Goal: Information Seeking & Learning: Learn about a topic

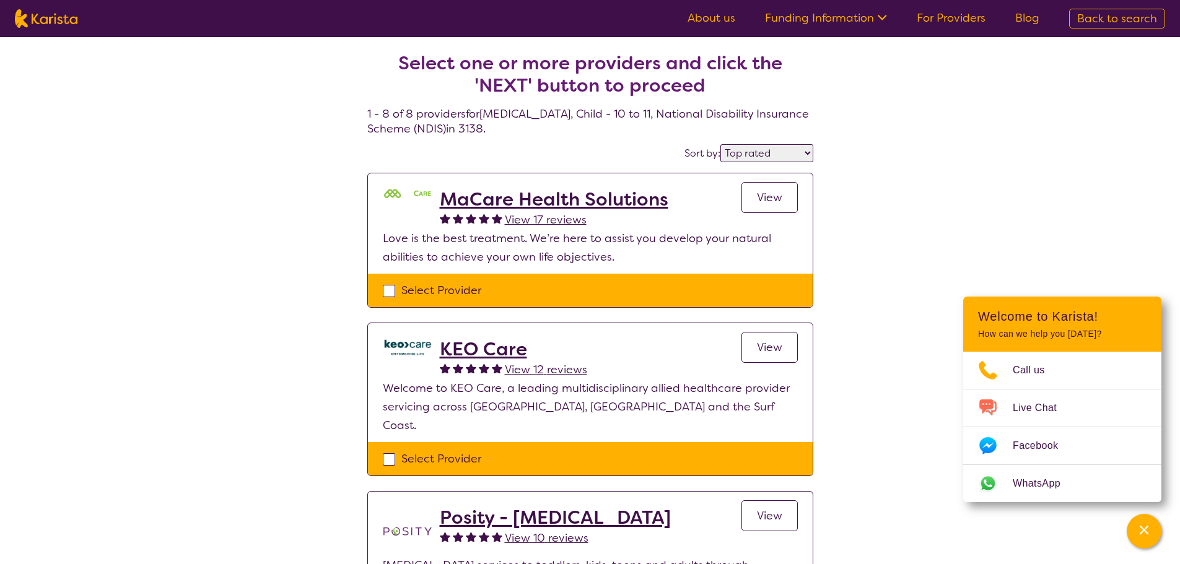
select select "by_score"
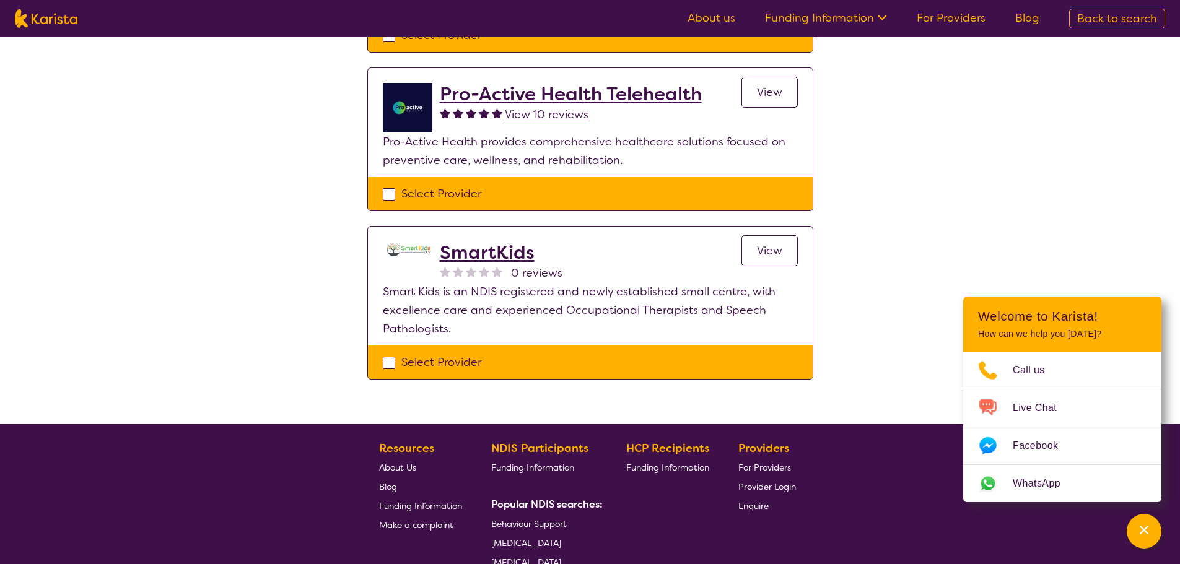
click at [50, 20] on img at bounding box center [46, 18] width 63 height 19
select select "Support worker"
select select "AD"
select select "NDIS"
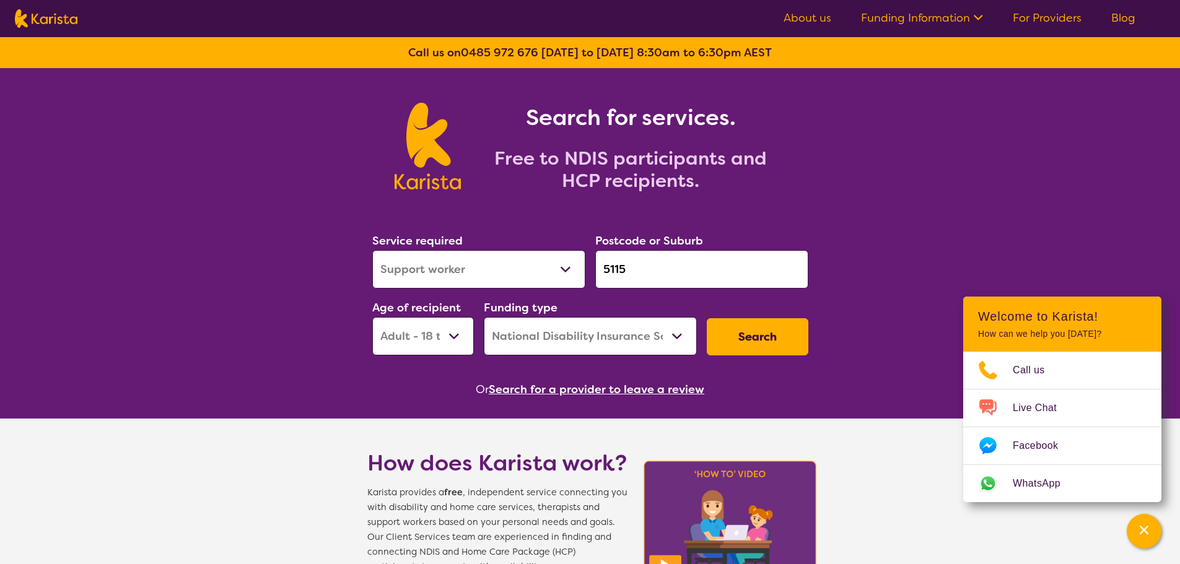
click at [530, 271] on select "Allied Health Assistant Assessment ([MEDICAL_DATA] or [MEDICAL_DATA]) Behaviour…" at bounding box center [478, 269] width 213 height 38
select select "[MEDICAL_DATA]"
click at [372, 250] on select "Allied Health Assistant Assessment ([MEDICAL_DATA] or [MEDICAL_DATA]) Behaviour…" at bounding box center [478, 269] width 213 height 38
click at [544, 273] on select "Allied Health Assistant Assessment ([MEDICAL_DATA] or [MEDICAL_DATA]) Behaviour…" at bounding box center [478, 269] width 213 height 38
click at [372, 250] on select "Allied Health Assistant Assessment ([MEDICAL_DATA] or [MEDICAL_DATA]) Behaviour…" at bounding box center [478, 269] width 213 height 38
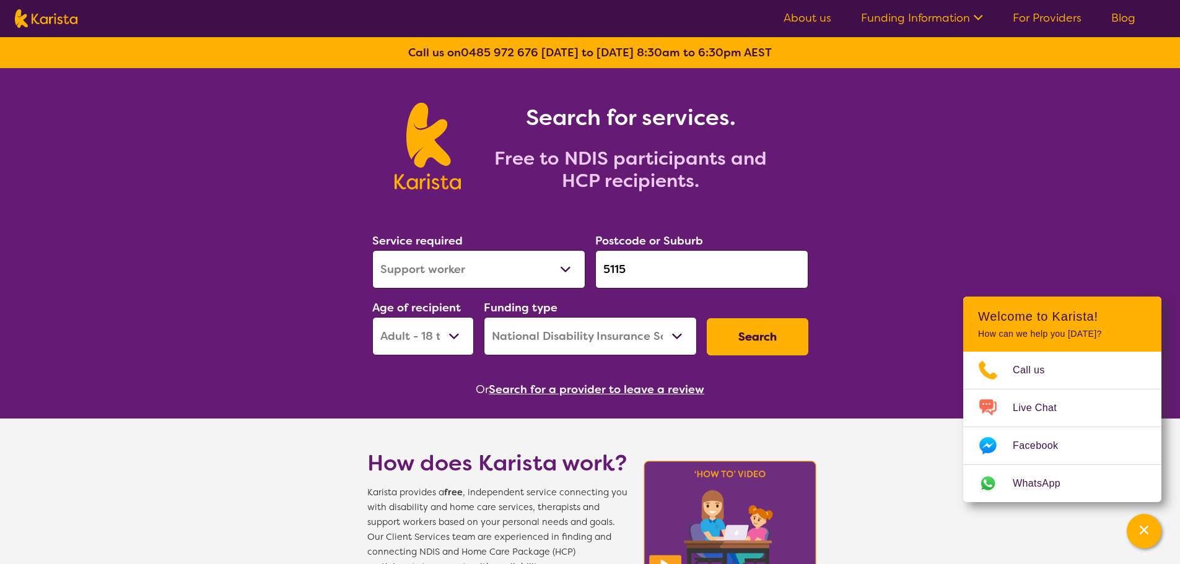
drag, startPoint x: 656, startPoint y: 271, endPoint x: 460, endPoint y: 259, distance: 196.7
click at [456, 259] on div "Service required Allied Health Assistant Assessment ([MEDICAL_DATA] or [MEDICAL…" at bounding box center [590, 294] width 446 height 134
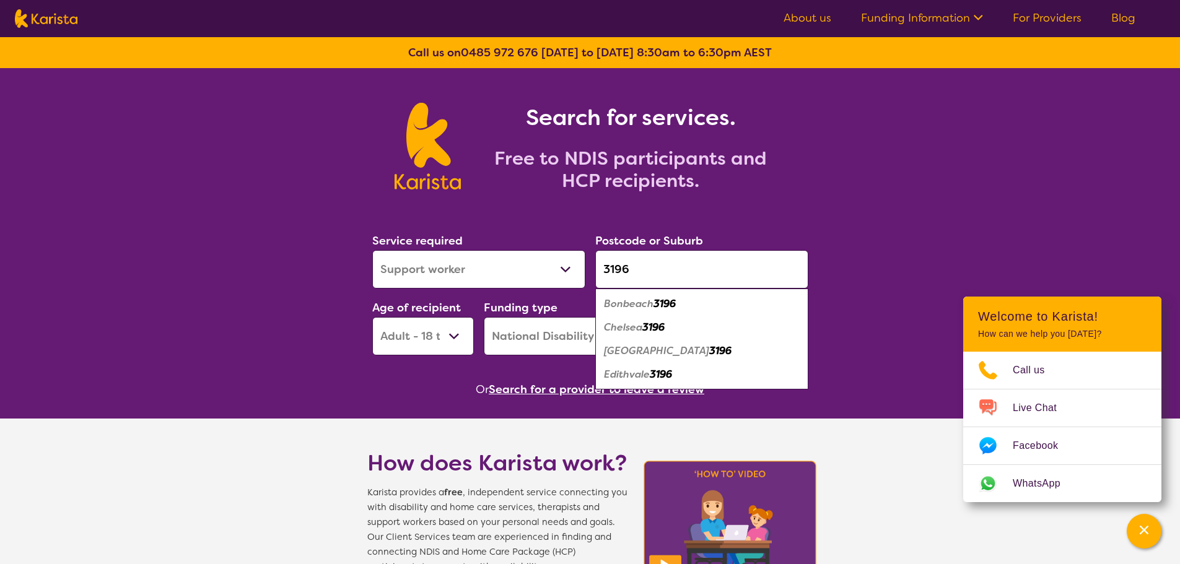
type input "3196"
click at [649, 331] on em "3196" at bounding box center [653, 327] width 22 height 13
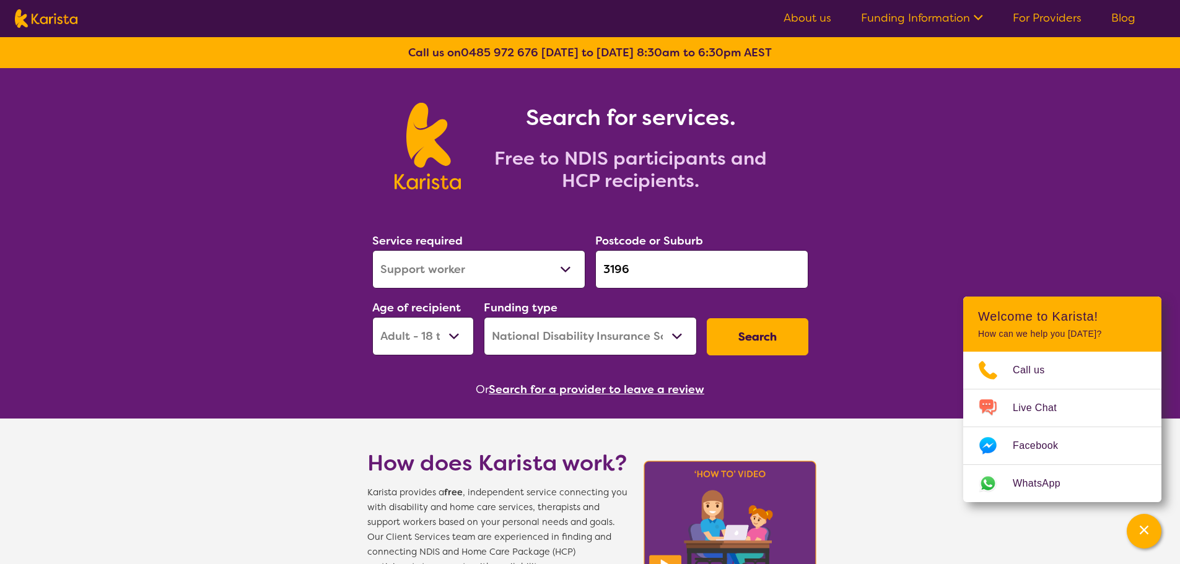
click at [418, 335] on select "Early Childhood - 0 to 9 Child - 10 to 11 Adolescent - 12 to 17 Adult - 18 to 6…" at bounding box center [423, 336] width 102 height 38
click at [372, 317] on select "Early Childhood - 0 to 9 Child - 10 to 11 Adolescent - 12 to 17 Adult - 18 to 6…" at bounding box center [423, 336] width 102 height 38
click at [605, 339] on select "Home Care Package (HCP) National Disability Insurance Scheme (NDIS) I don't know" at bounding box center [590, 336] width 213 height 38
click at [484, 317] on select "Home Care Package (HCP) National Disability Insurance Scheme (NDIS) I don't know" at bounding box center [590, 336] width 213 height 38
click at [752, 331] on button "Search" at bounding box center [758, 336] width 102 height 37
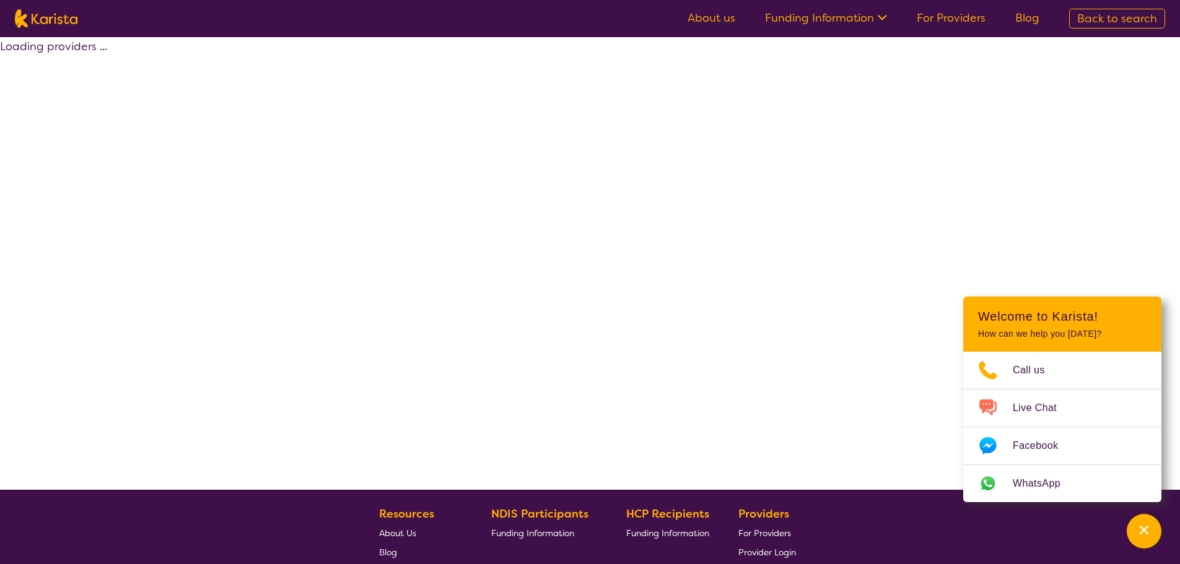
select select "by_score"
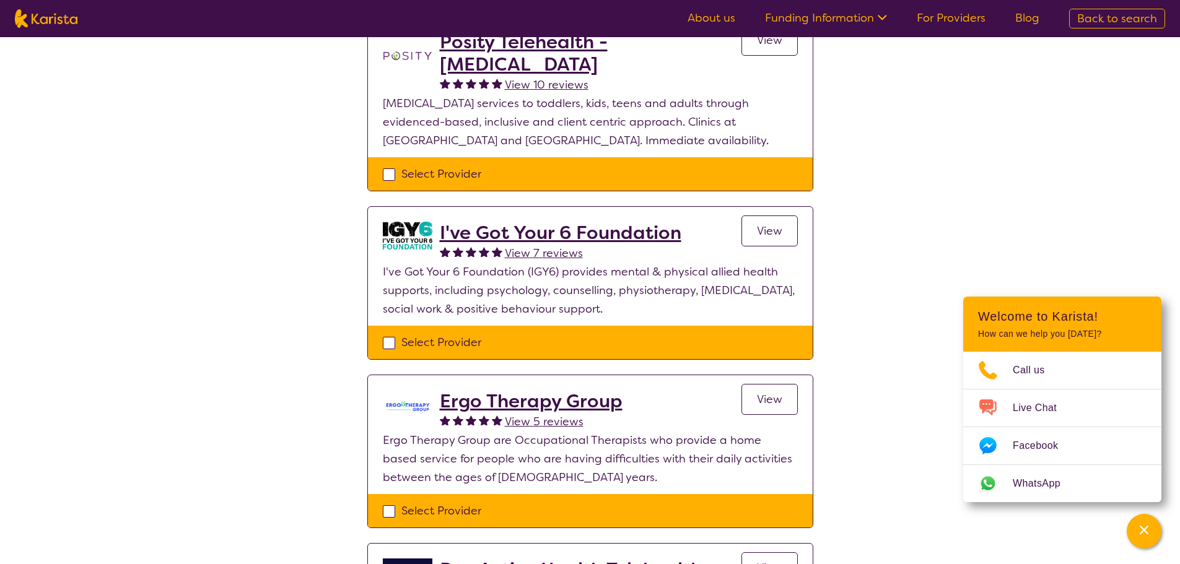
scroll to position [619, 0]
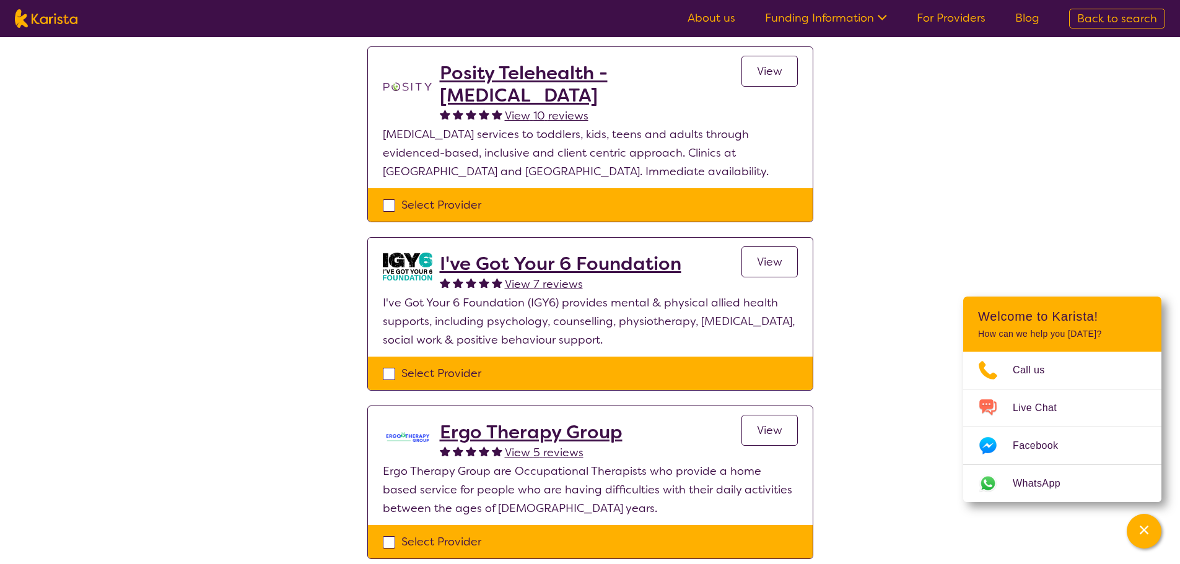
click at [758, 255] on span "View" at bounding box center [769, 262] width 25 height 15
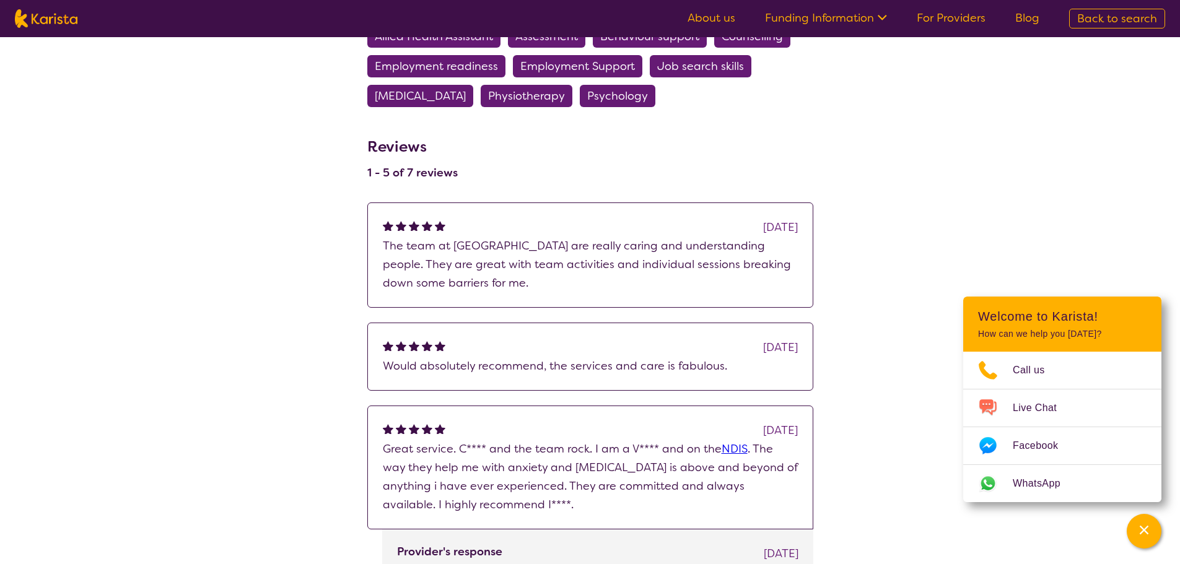
scroll to position [3221, 0]
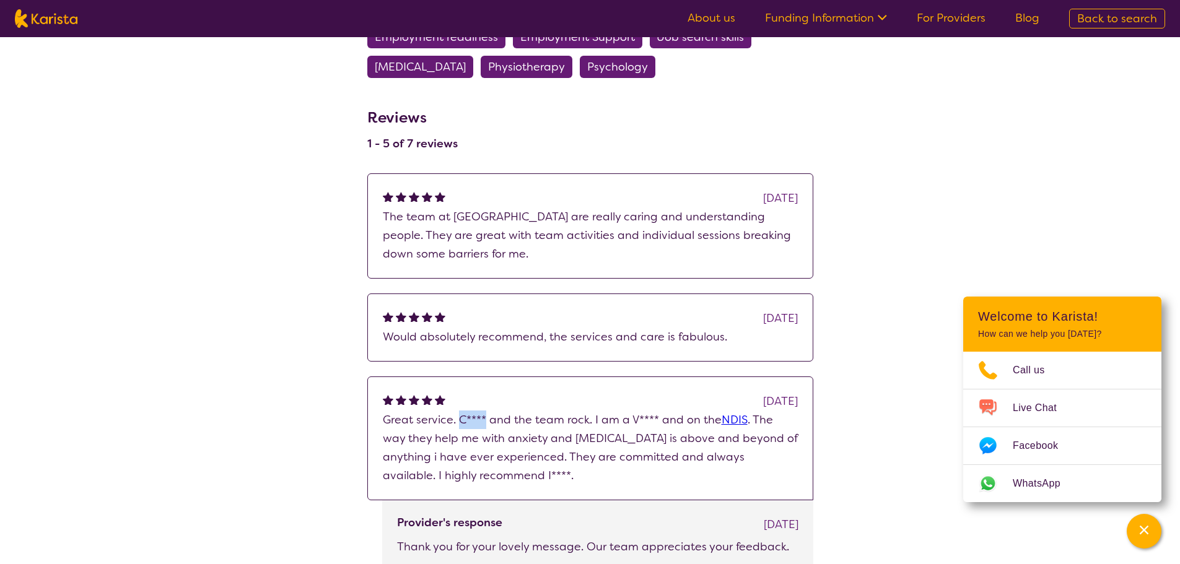
drag, startPoint x: 458, startPoint y: 400, endPoint x: 486, endPoint y: 400, distance: 27.3
click at [486, 411] on p "Great service. C**** and the team rock. I am a V**** and on the NDIS . The way …" at bounding box center [590, 448] width 415 height 74
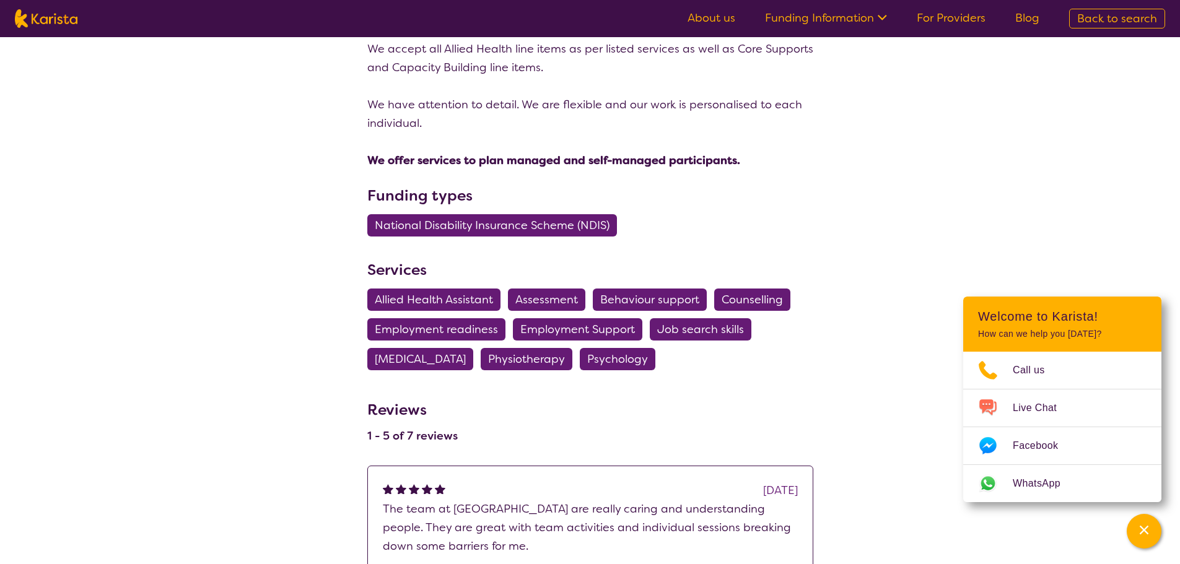
scroll to position [2911, 0]
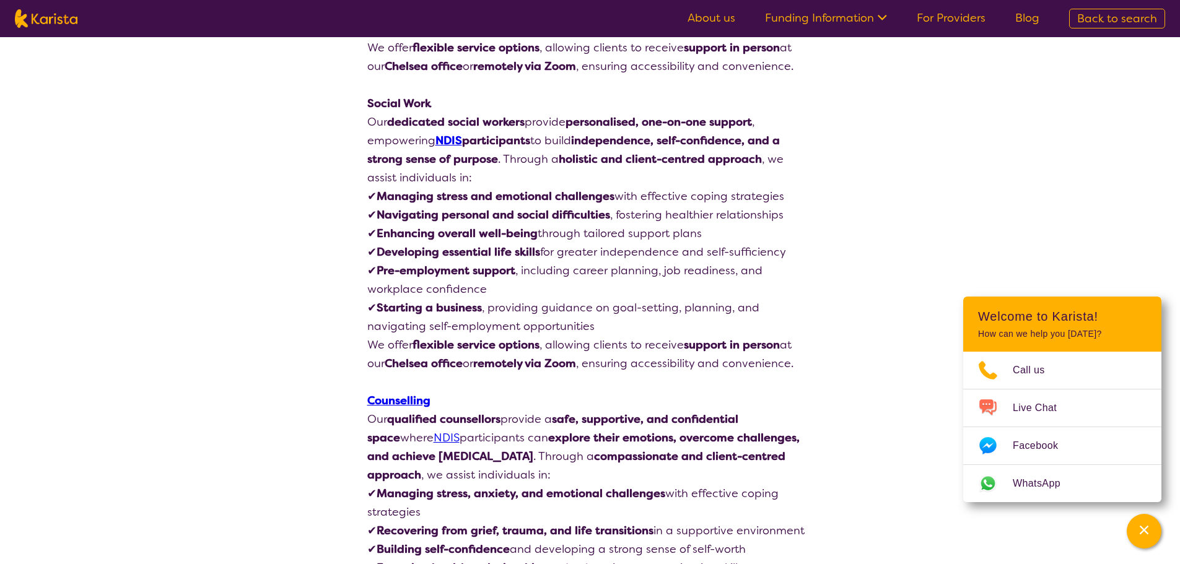
select select "by_score"
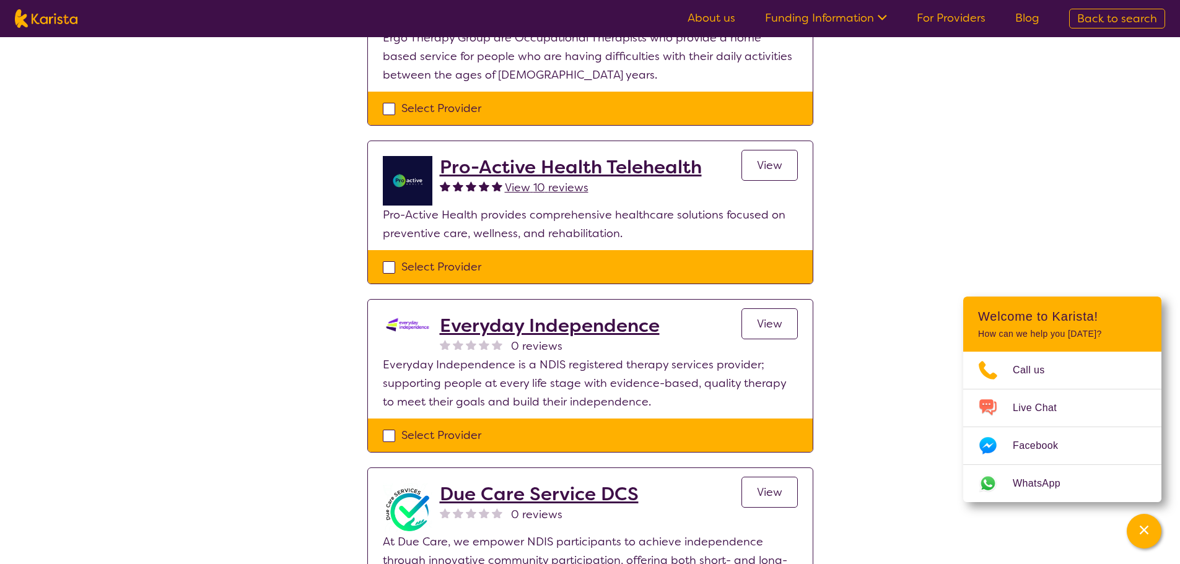
scroll to position [619, 0]
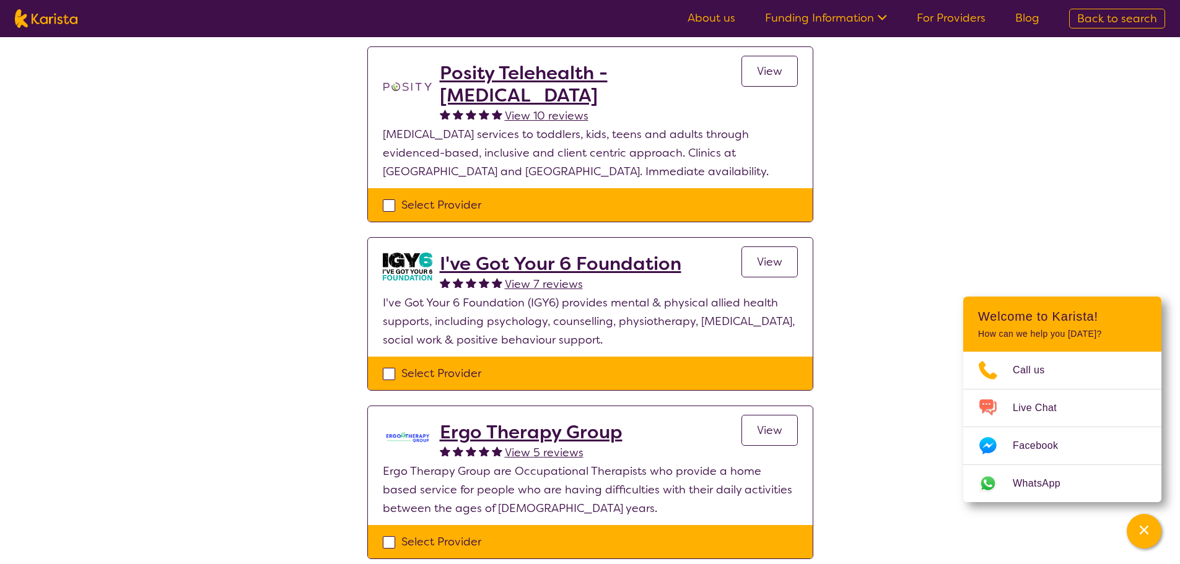
click at [387, 364] on div "Select Provider" at bounding box center [590, 373] width 415 height 19
checkbox input "true"
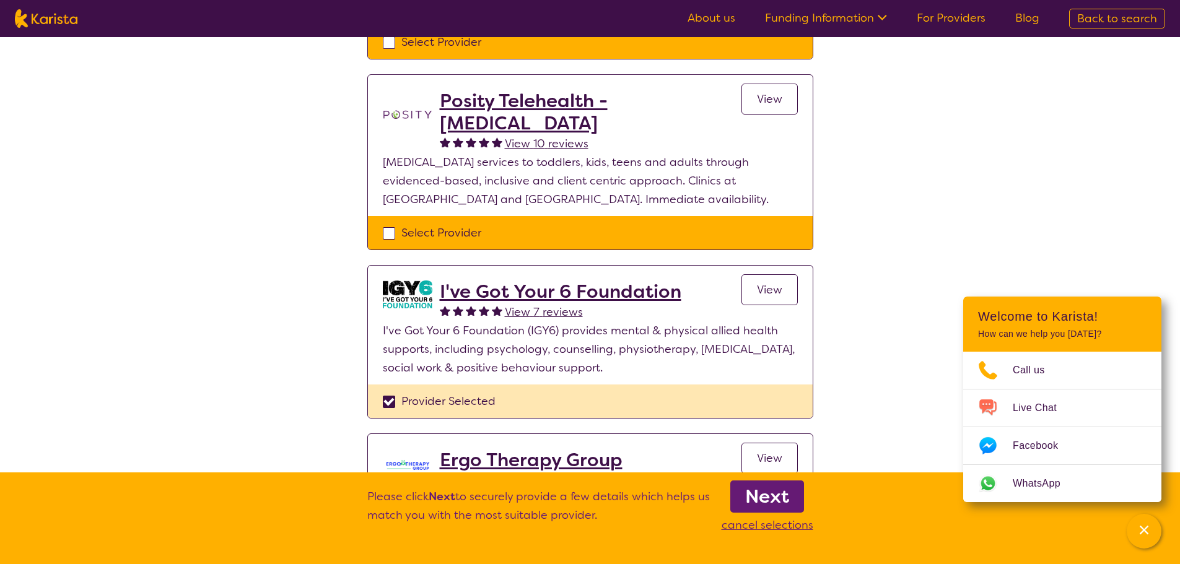
scroll to position [619, 0]
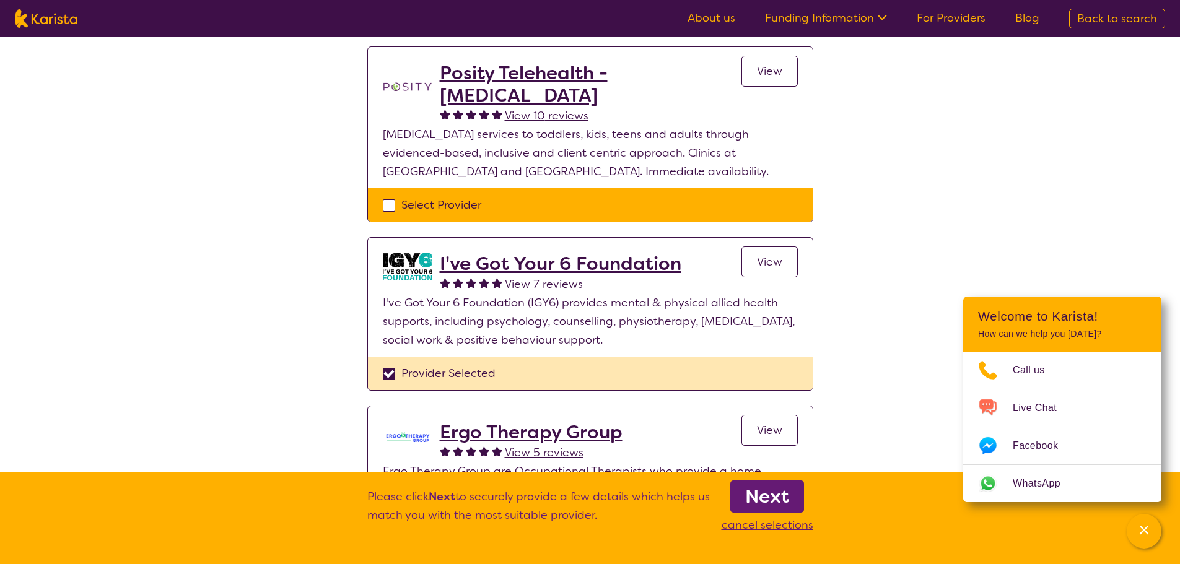
click at [390, 196] on div "Select Provider" at bounding box center [590, 205] width 415 height 19
checkbox input "true"
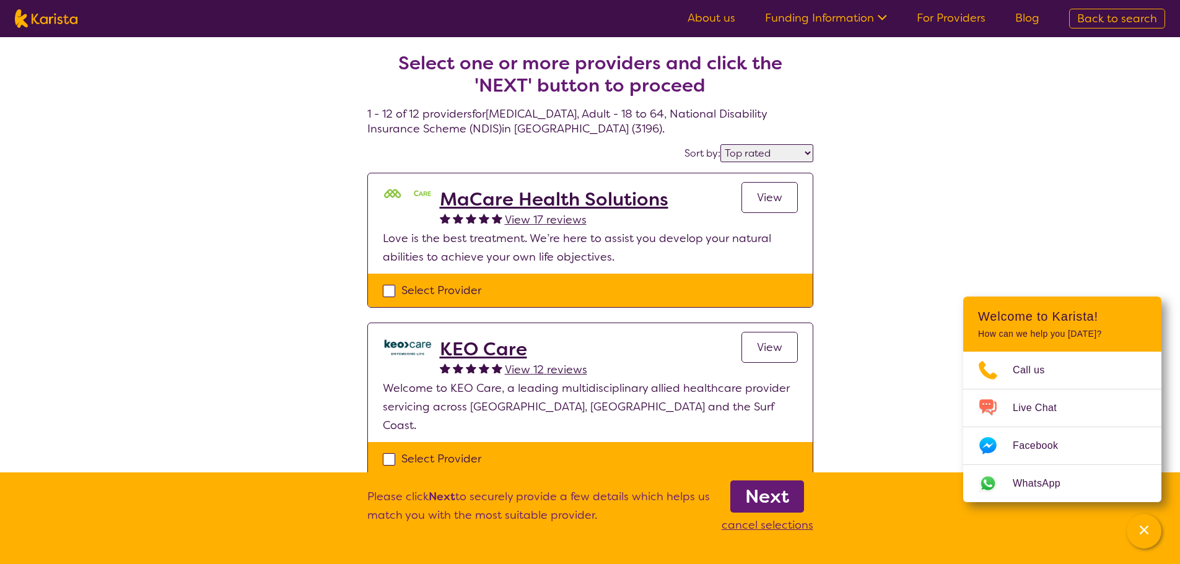
click at [384, 289] on div "Select Provider" at bounding box center [590, 290] width 415 height 19
checkbox input "true"
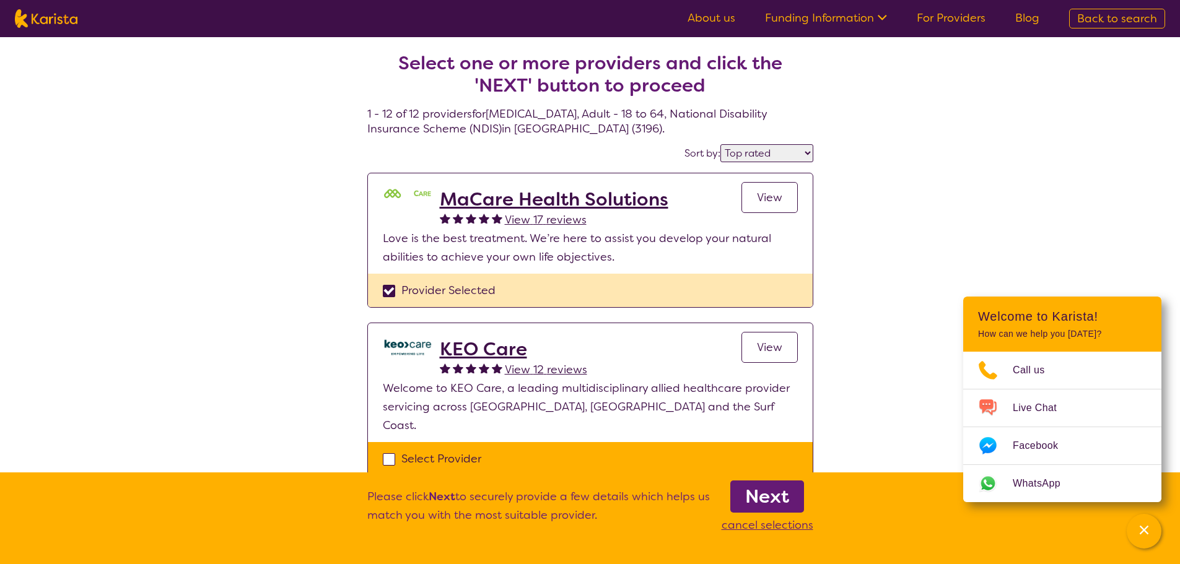
click at [793, 501] on link "Next" at bounding box center [767, 497] width 74 height 32
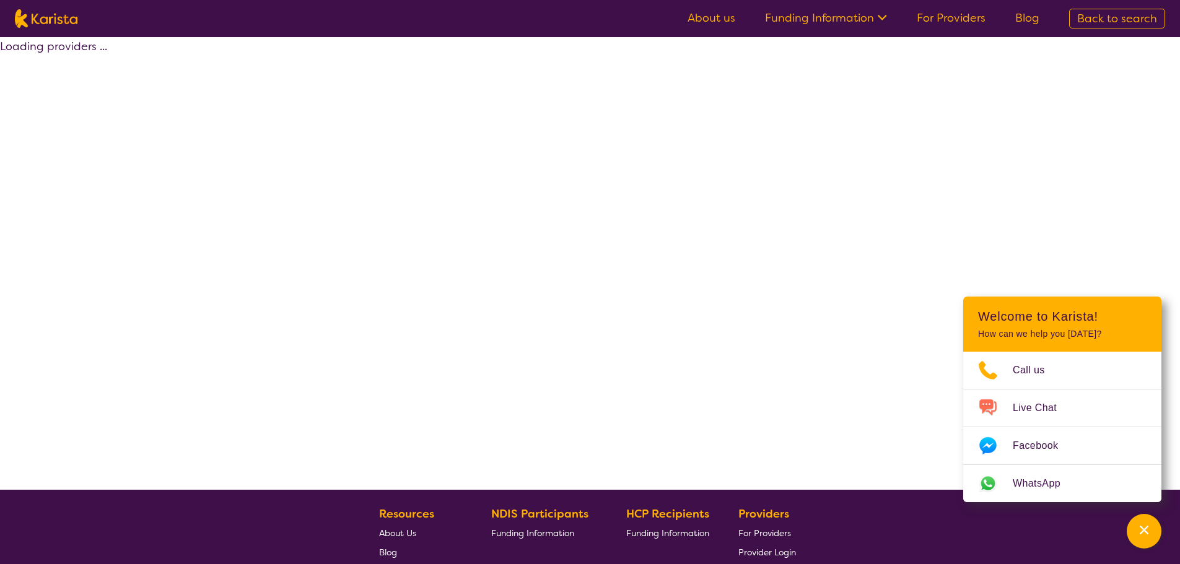
select select "by_score"
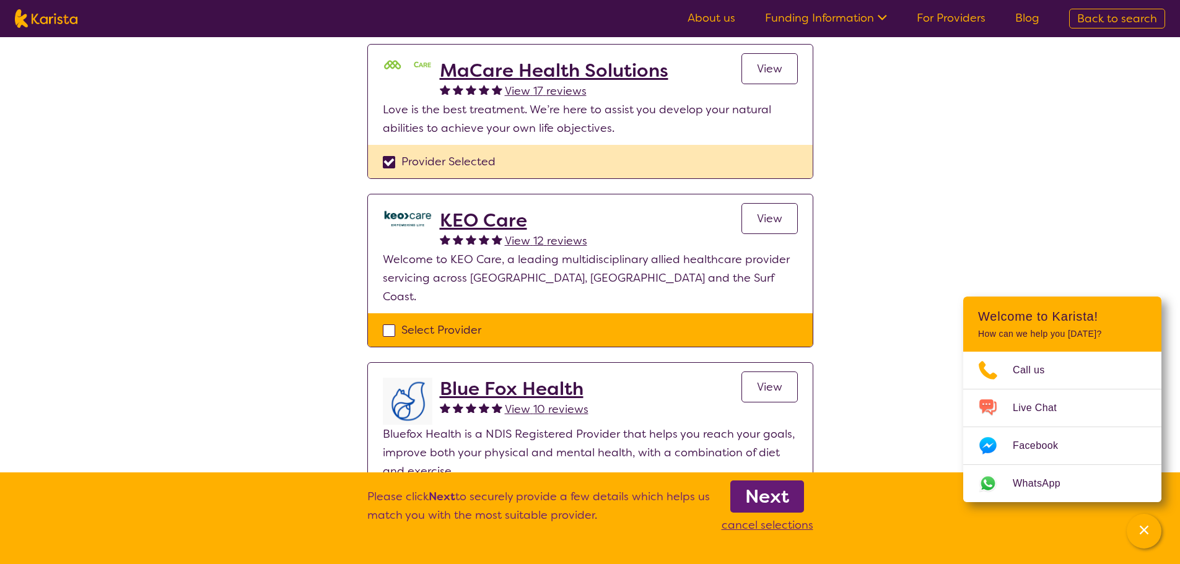
scroll to position [124, 0]
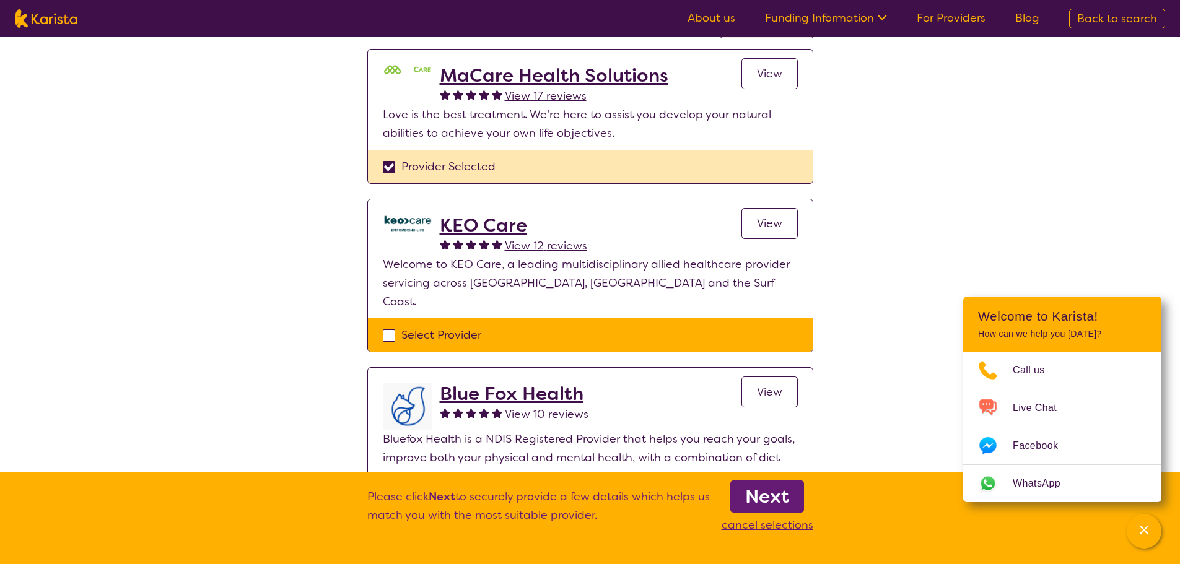
click at [41, 20] on img at bounding box center [46, 18] width 63 height 19
select select "[MEDICAL_DATA]"
select select "AD"
select select "NDIS"
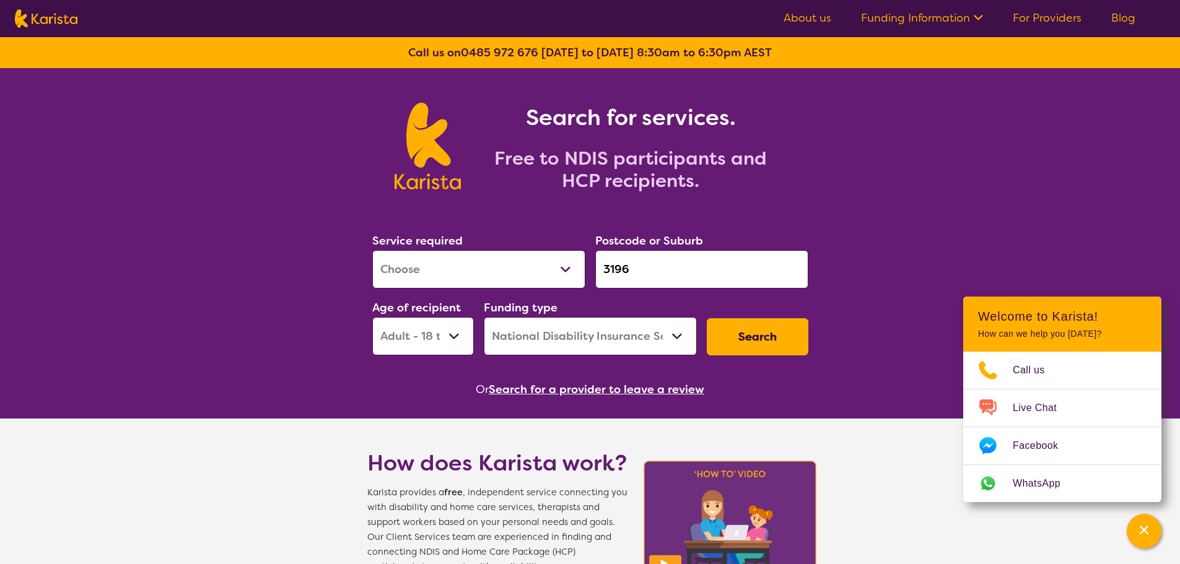
drag, startPoint x: 666, startPoint y: 272, endPoint x: 660, endPoint y: 270, distance: 7.1
click at [660, 271] on input "3196" at bounding box center [701, 269] width 213 height 38
drag, startPoint x: 549, startPoint y: 270, endPoint x: 489, endPoint y: 270, distance: 60.1
click at [489, 270] on div "Service required Allied Health Assistant Assessment ([MEDICAL_DATA] or [MEDICAL…" at bounding box center [590, 294] width 446 height 134
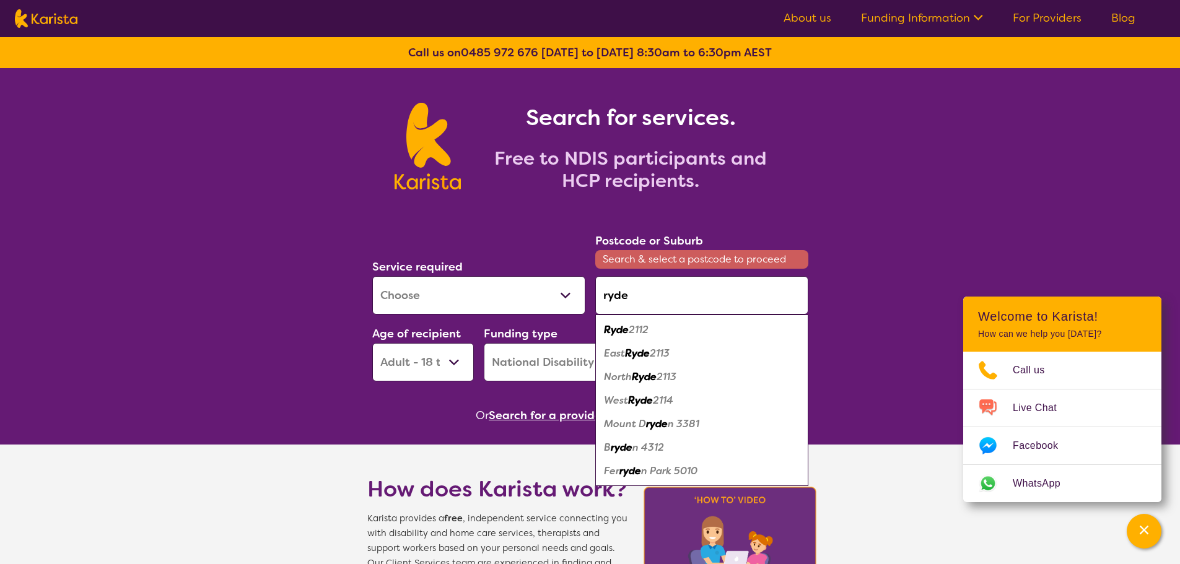
drag, startPoint x: 644, startPoint y: 326, endPoint x: 742, endPoint y: 331, distance: 98.0
click at [649, 326] on em "2112" at bounding box center [639, 329] width 20 height 13
type input "2112"
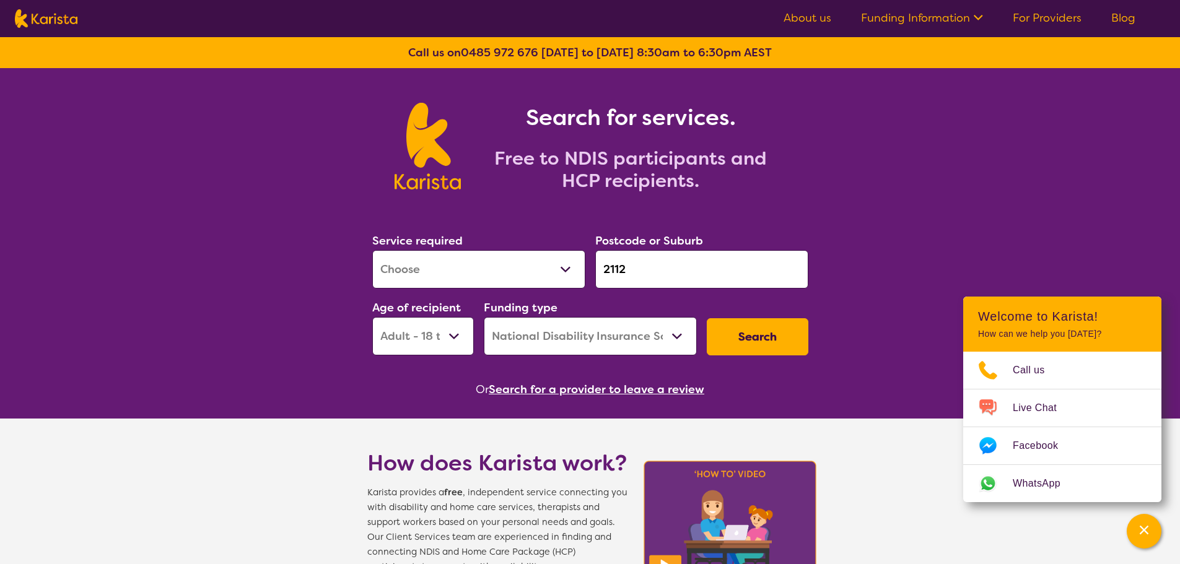
click at [778, 328] on button "Search" at bounding box center [758, 336] width 102 height 37
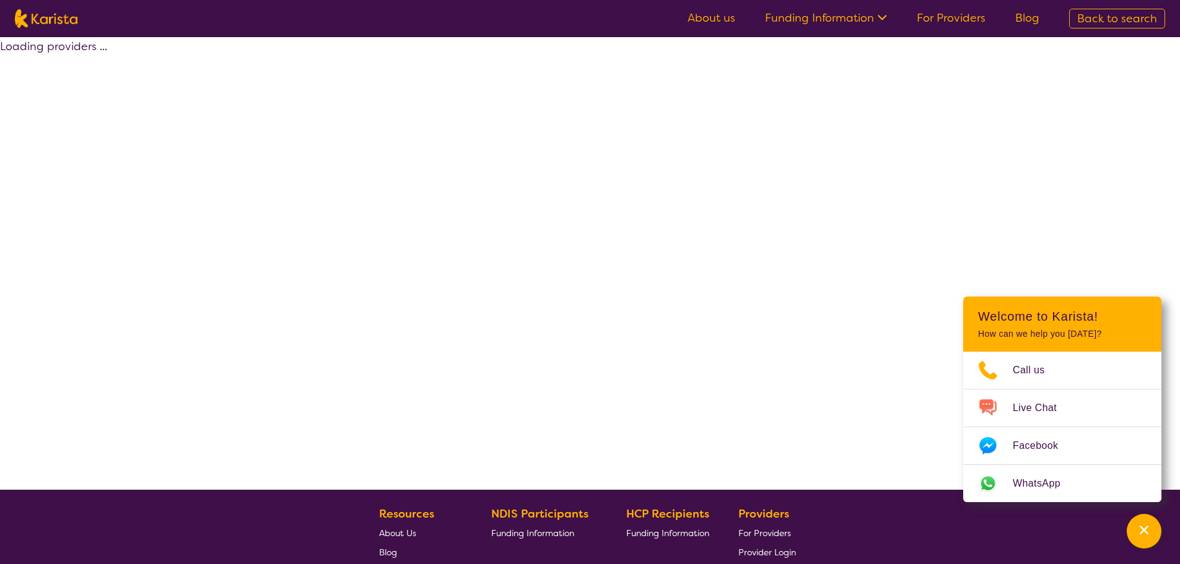
select select "by_score"
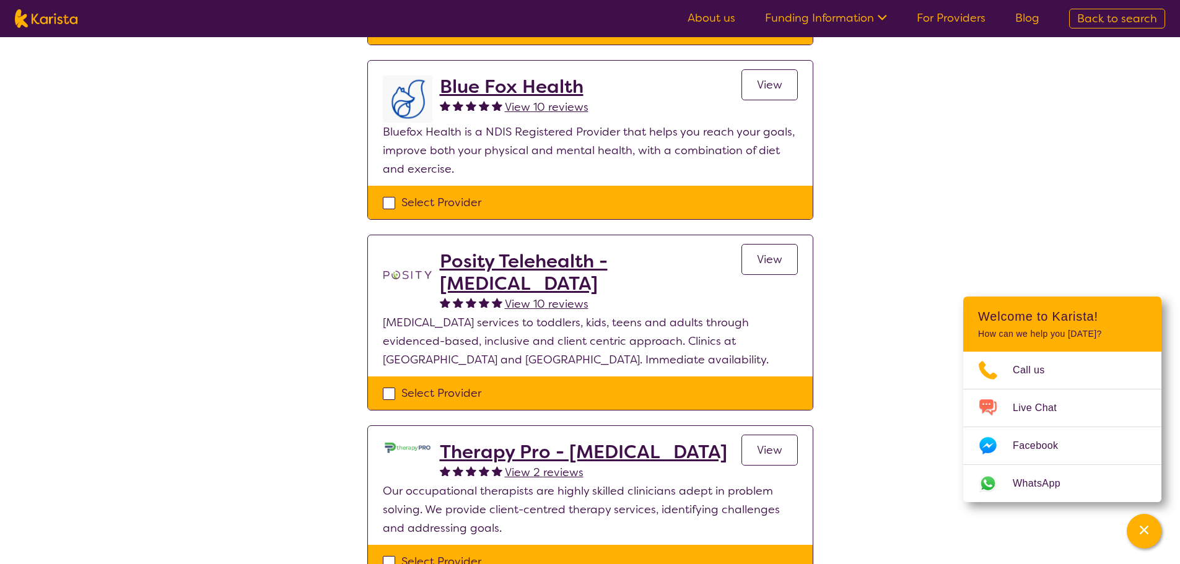
scroll to position [62, 0]
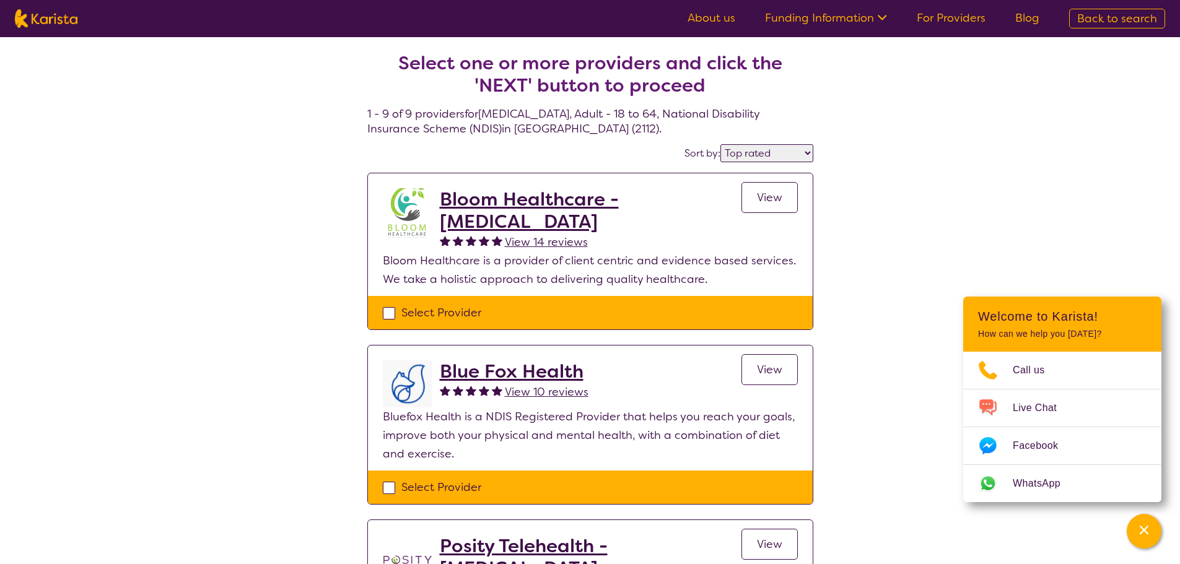
select select "[MEDICAL_DATA]"
select select "AD"
select select "NDIS"
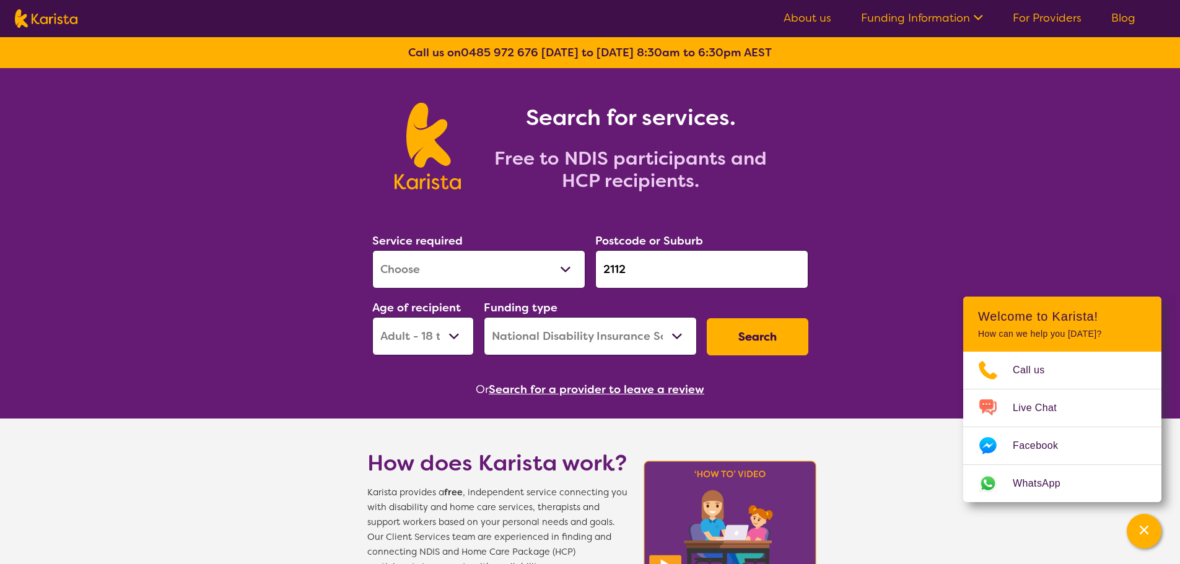
click at [795, 339] on button "Search" at bounding box center [758, 336] width 102 height 37
select select "by_score"
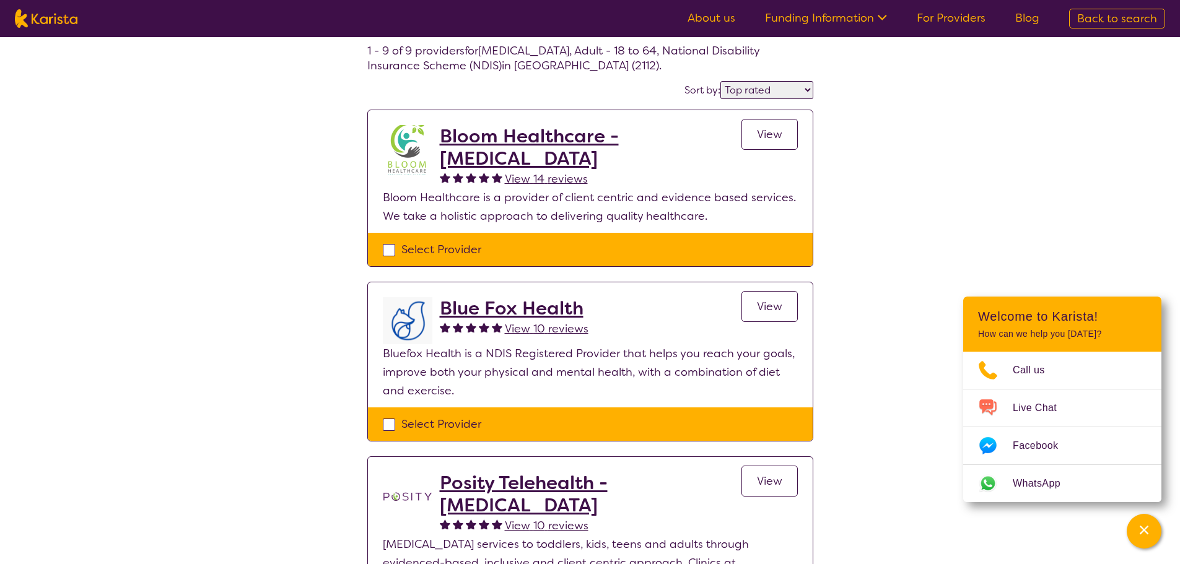
scroll to position [62, 0]
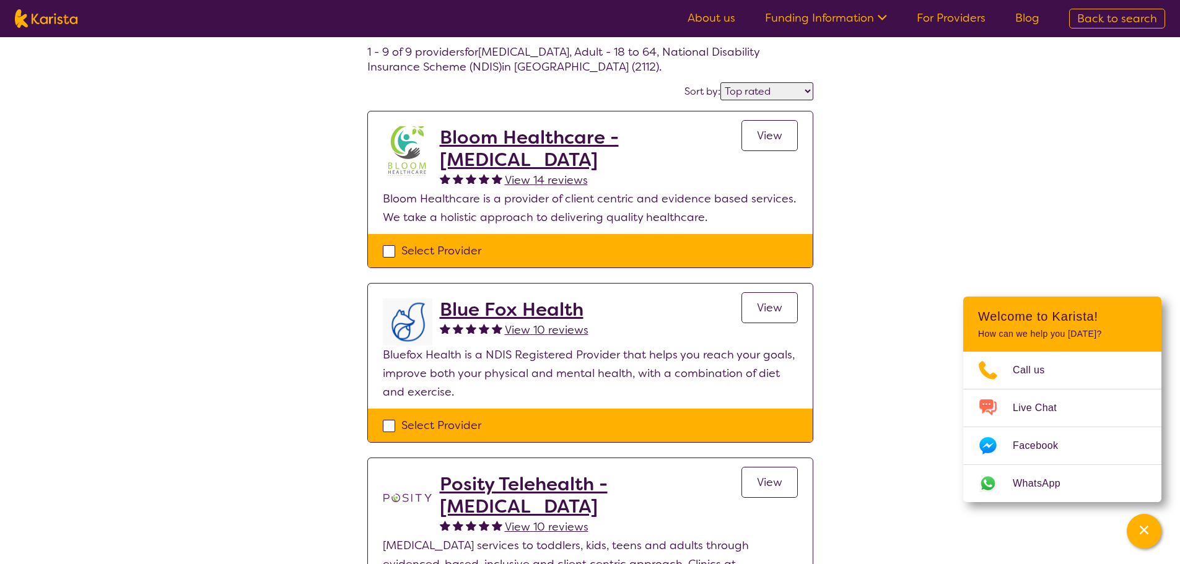
click at [50, 17] on img at bounding box center [46, 18] width 63 height 19
select select "[MEDICAL_DATA]"
select select "AD"
select select "NDIS"
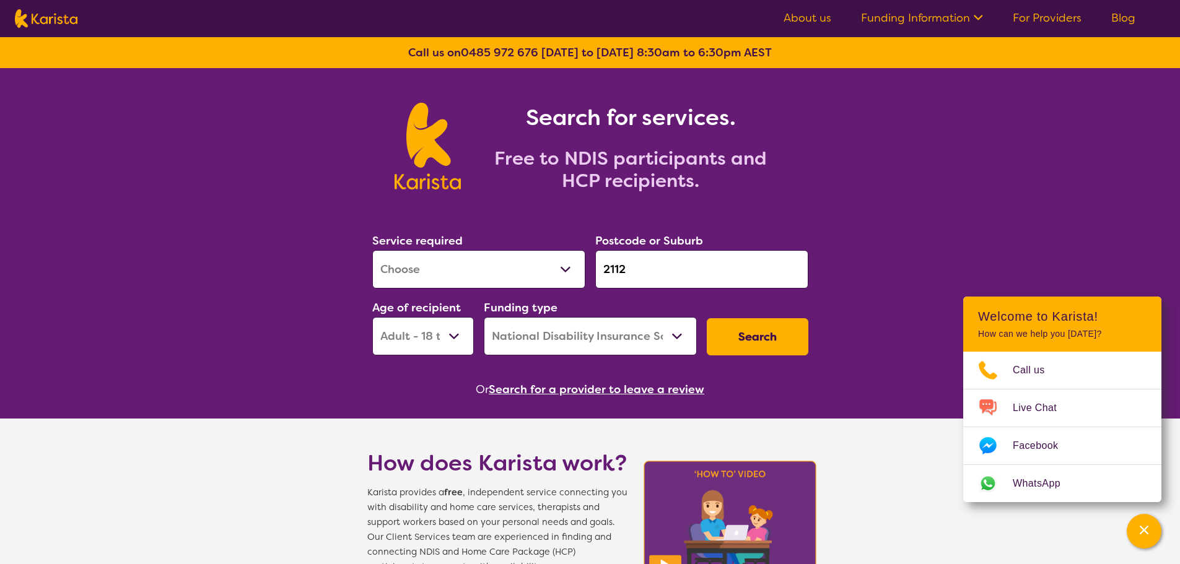
click at [638, 273] on input "2112" at bounding box center [701, 269] width 213 height 38
drag, startPoint x: 587, startPoint y: 271, endPoint x: 440, endPoint y: 274, distance: 146.2
click at [448, 274] on div "Service required Allied Health Assistant Assessment ([MEDICAL_DATA] or [MEDICAL…" at bounding box center [590, 294] width 446 height 134
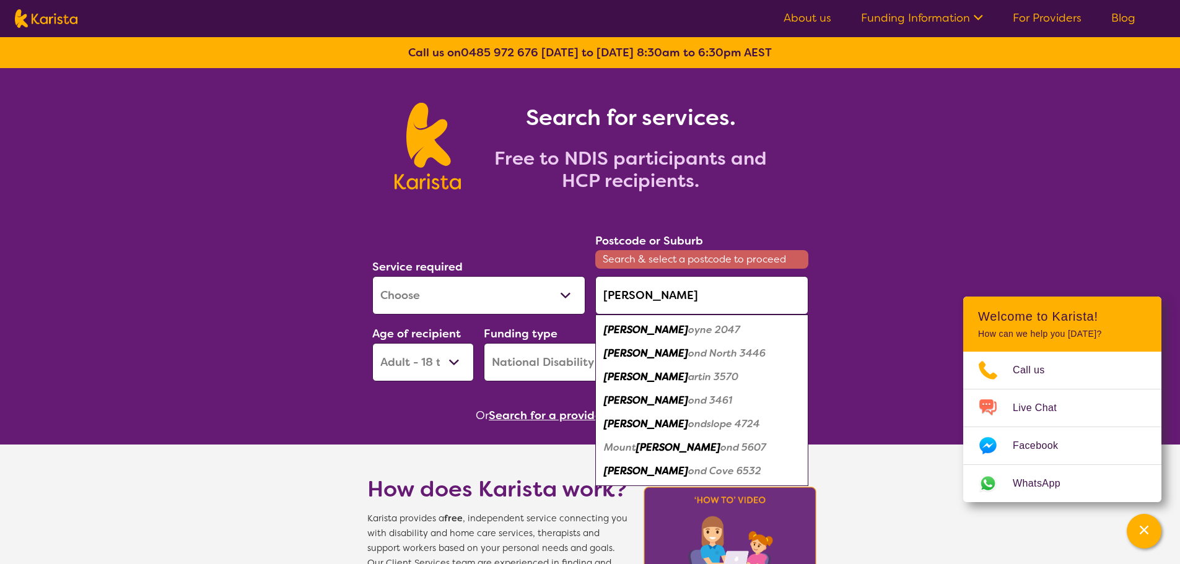
click at [692, 330] on div "[PERSON_NAME] oyne 2047" at bounding box center [701, 330] width 201 height 24
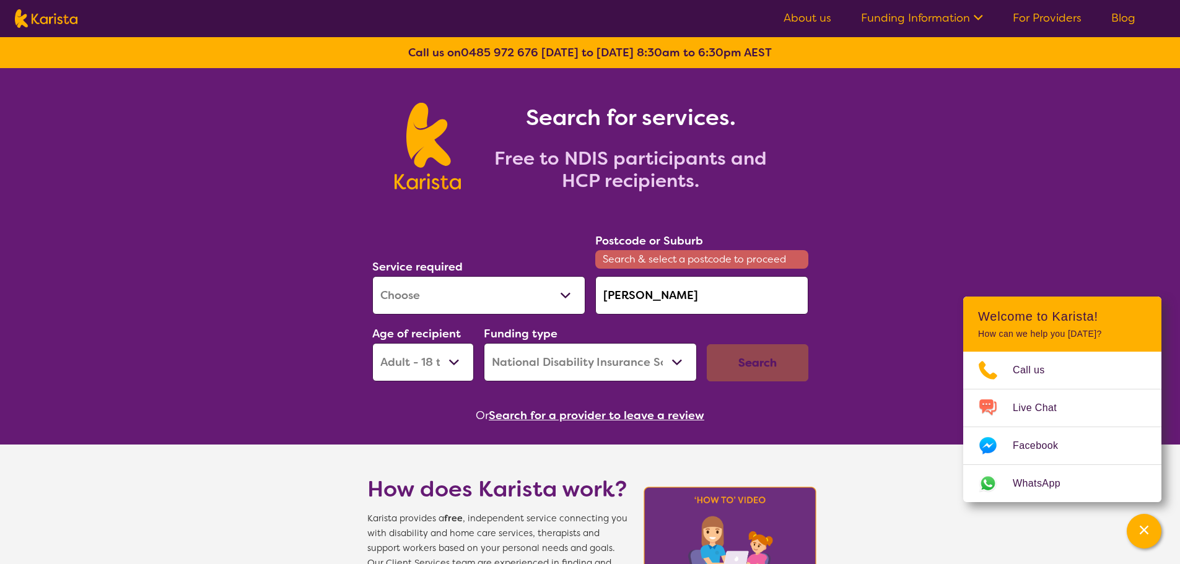
type input "2047"
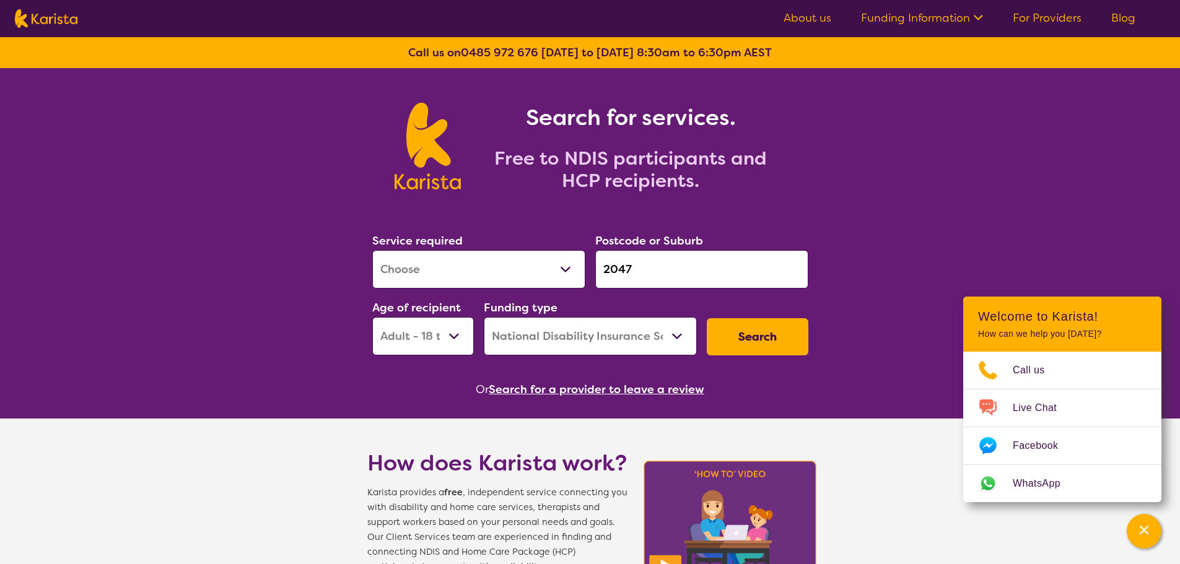
click at [728, 333] on button "Search" at bounding box center [758, 336] width 102 height 37
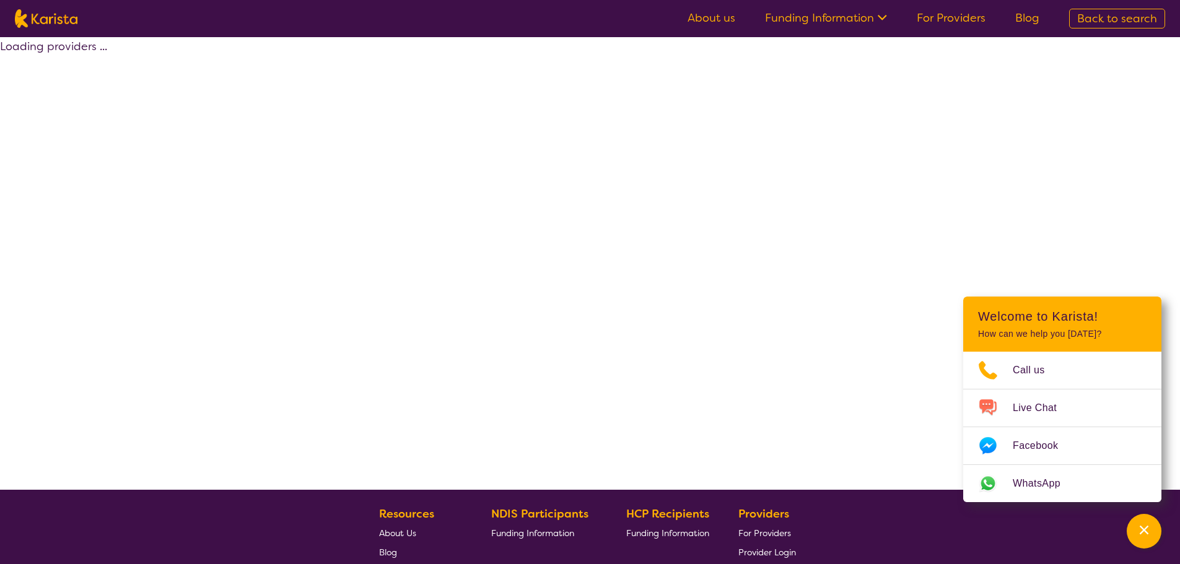
select select "by_score"
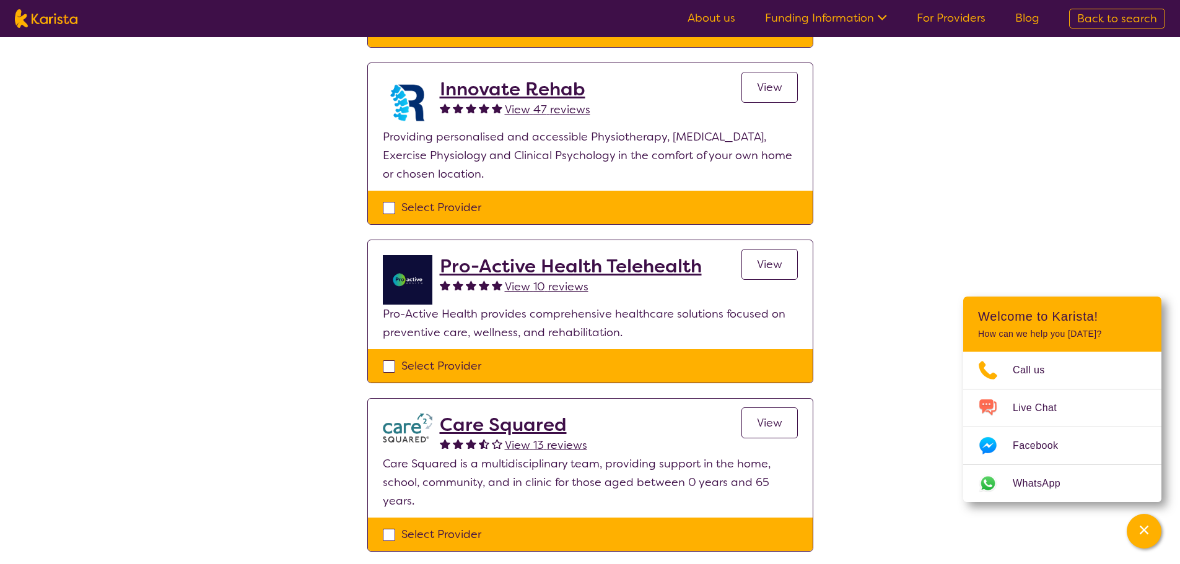
scroll to position [743, 0]
